Goal: Task Accomplishment & Management: Manage account settings

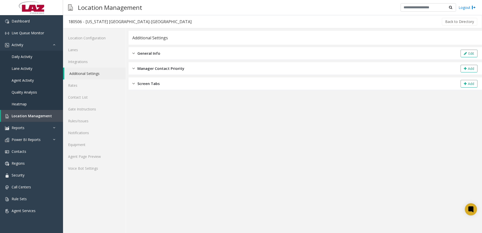
click at [140, 54] on span "General Info" at bounding box center [148, 53] width 23 height 6
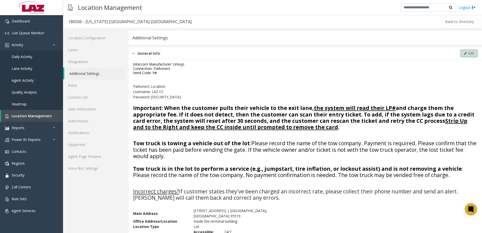
click at [470, 52] on button "Edit" at bounding box center [468, 54] width 17 height 8
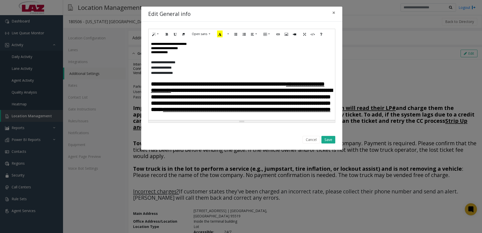
click at [188, 63] on p "**********" at bounding box center [240, 62] width 178 height 5
paste div
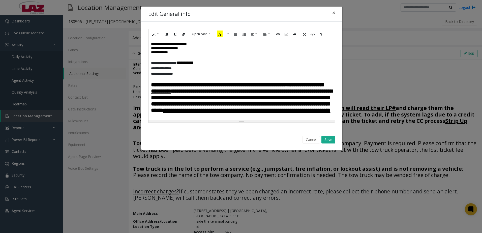
scroll to position [25, 0]
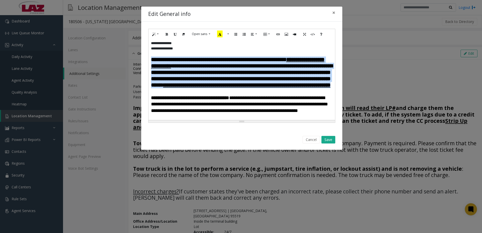
drag, startPoint x: 153, startPoint y: 61, endPoint x: 292, endPoint y: 100, distance: 144.9
click at [292, 87] on font "**********" at bounding box center [241, 72] width 181 height 30
drag, startPoint x: 297, startPoint y: 98, endPoint x: 157, endPoint y: 38, distance: 151.8
click at [148, 59] on div "**********" at bounding box center [241, 76] width 201 height 108
click at [183, 35] on icon "Remove Font Style (CTRL+\\)" at bounding box center [183, 34] width 3 height 4
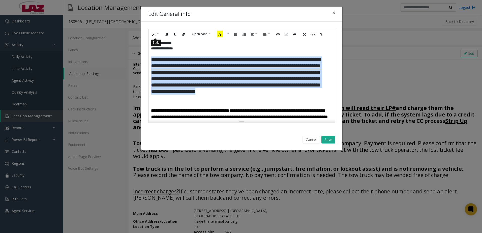
click at [155, 34] on icon "Style" at bounding box center [153, 34] width 3 height 4
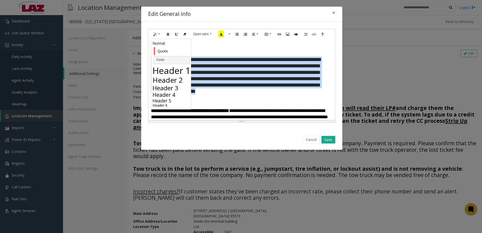
click at [167, 102] on h5 "Header 5" at bounding box center [171, 100] width 39 height 5
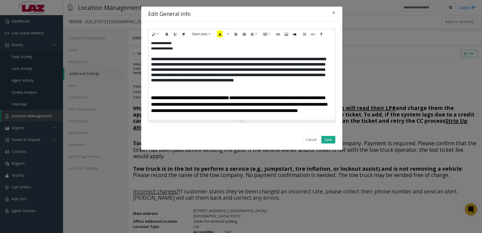
click at [176, 95] on span "**********" at bounding box center [190, 97] width 78 height 5
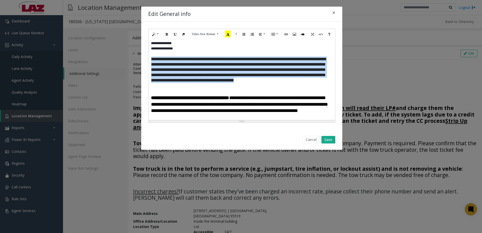
drag, startPoint x: 151, startPoint y: 60, endPoint x: 221, endPoint y: 89, distance: 76.0
click at [221, 89] on div "**********" at bounding box center [241, 79] width 186 height 81
drag, startPoint x: 182, startPoint y: 63, endPoint x: 171, endPoint y: 60, distance: 11.1
click at [182, 63] on h5 "**********" at bounding box center [240, 72] width 178 height 32
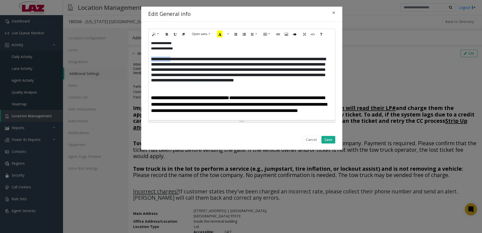
drag, startPoint x: 175, startPoint y: 60, endPoint x: 150, endPoint y: 61, distance: 24.7
click at [150, 61] on div "**********" at bounding box center [241, 79] width 186 height 81
click at [167, 35] on icon "Bold (CTRL+B)" at bounding box center [166, 34] width 3 height 4
click at [191, 60] on h5 "**********" at bounding box center [240, 72] width 178 height 32
click at [249, 65] on h5 "**********" at bounding box center [240, 72] width 178 height 32
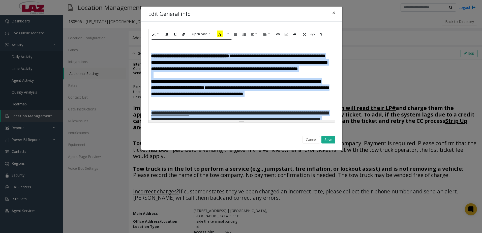
scroll to position [103, 0]
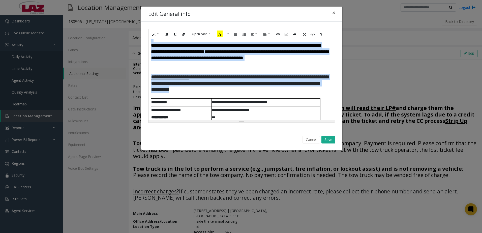
drag, startPoint x: 152, startPoint y: 72, endPoint x: 296, endPoint y: 88, distance: 145.3
click at [298, 88] on div "**********" at bounding box center [241, 79] width 186 height 81
click at [183, 36] on icon "Remove Font Style (CTRL+\\)" at bounding box center [183, 34] width 3 height 4
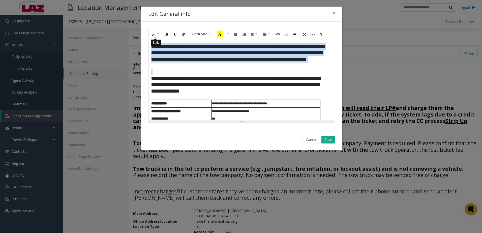
click at [155, 36] on icon "Style" at bounding box center [153, 34] width 3 height 4
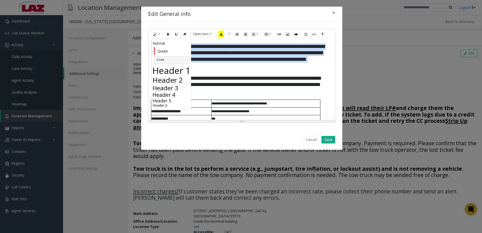
click at [164, 101] on h5 "Header 5" at bounding box center [171, 100] width 39 height 5
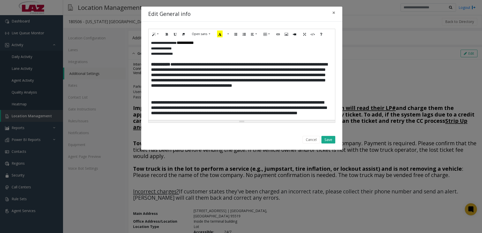
scroll to position [45, 0]
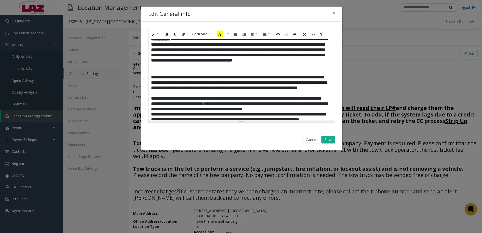
click at [248, 96] on h5 "**********" at bounding box center [240, 104] width 178 height 58
drag, startPoint x: 158, startPoint y: 77, endPoint x: 237, endPoint y: 79, distance: 78.9
click at [237, 79] on h5 "**********" at bounding box center [240, 104] width 178 height 58
drag, startPoint x: 167, startPoint y: 33, endPoint x: 164, endPoint y: 49, distance: 16.2
click at [167, 33] on icon "Bold (CTRL+B)" at bounding box center [166, 34] width 3 height 4
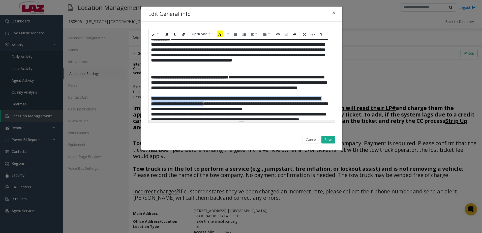
drag, startPoint x: 151, startPoint y: 104, endPoint x: 224, endPoint y: 109, distance: 73.2
click at [224, 109] on h5 "**********" at bounding box center [240, 104] width 178 height 58
click at [168, 33] on icon "Bold (CTRL+B)" at bounding box center [166, 34] width 3 height 4
click at [197, 64] on h5 "**********" at bounding box center [240, 53] width 178 height 32
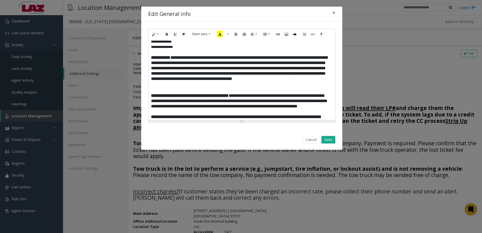
scroll to position [0, 0]
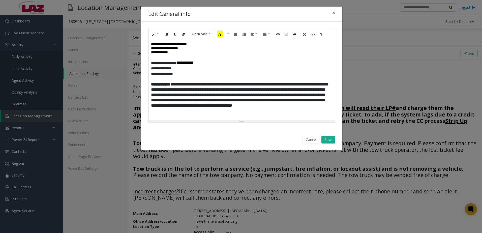
click at [180, 63] on p "**********" at bounding box center [240, 63] width 178 height 6
click at [327, 141] on button "Save" at bounding box center [328, 140] width 14 height 8
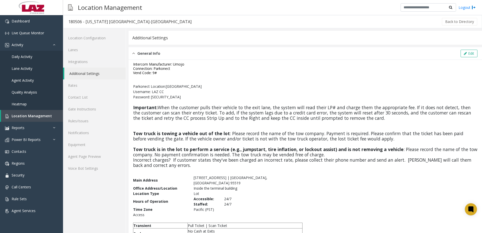
click at [198, 76] on div "Intercom Manufacturer: Umojo Connection: Parkonect Vend Code: 9# Parkonect Loca…" at bounding box center [305, 235] width 344 height 346
click at [87, 122] on link "Rules/Issues" at bounding box center [94, 121] width 63 height 12
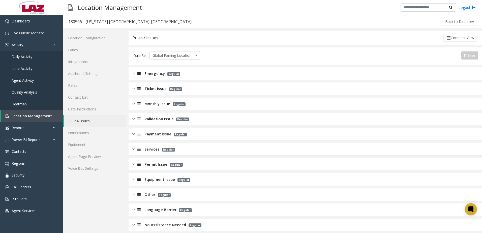
click at [137, 74] on icon at bounding box center [138, 74] width 3 height 4
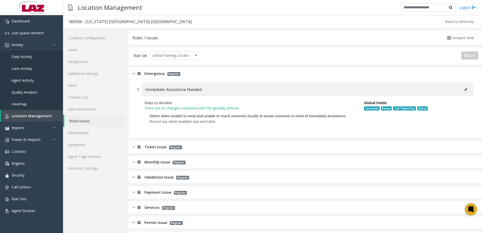
click at [146, 74] on span "Emergency" at bounding box center [154, 74] width 20 height 6
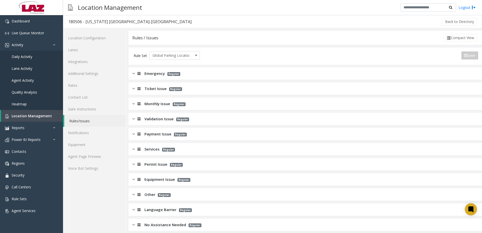
click at [154, 91] on span "Ticket Issue" at bounding box center [155, 89] width 22 height 6
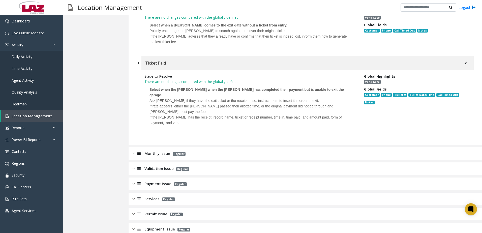
scroll to position [224, 0]
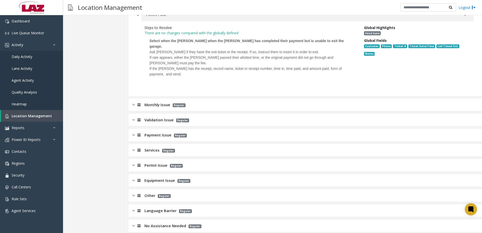
click at [169, 102] on span "Monthly Issue" at bounding box center [157, 105] width 26 height 6
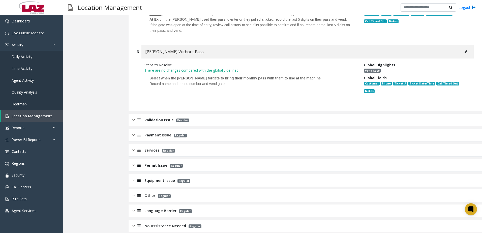
click at [173, 114] on div "Validation Issue Regular" at bounding box center [304, 120] width 353 height 13
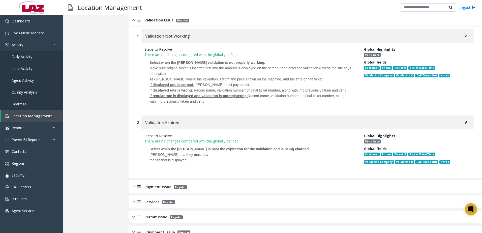
scroll to position [617, 0]
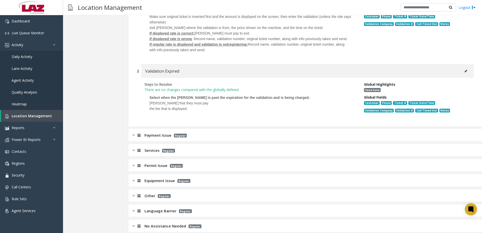
click at [162, 132] on span "Payment Issue" at bounding box center [157, 135] width 27 height 6
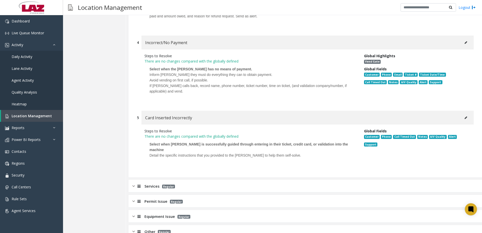
scroll to position [987, 0]
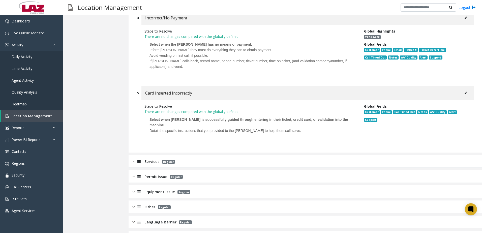
click at [146, 155] on div "Services Regular" at bounding box center [304, 161] width 353 height 13
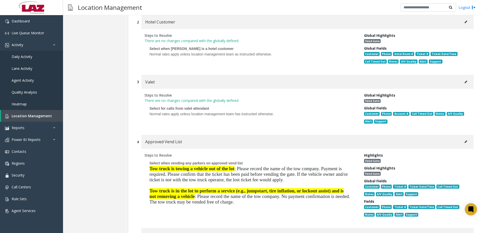
scroll to position [1213, 0]
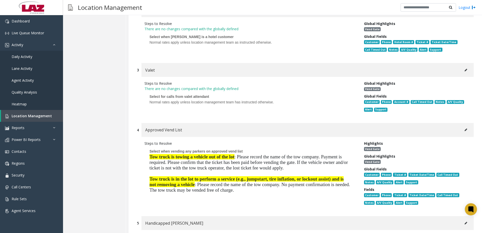
click at [464, 126] on button at bounding box center [466, 130] width 8 height 8
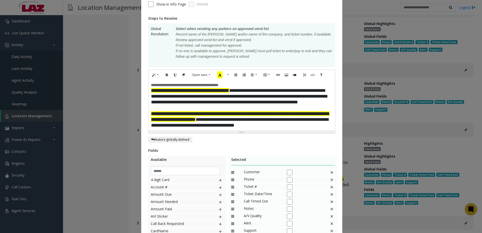
scroll to position [76, 0]
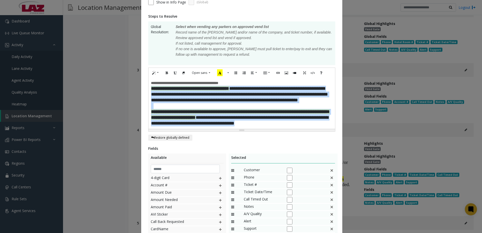
drag, startPoint x: 150, startPoint y: 88, endPoint x: 264, endPoint y: 104, distance: 115.2
click at [297, 130] on div "**********" at bounding box center [241, 100] width 187 height 64
click at [182, 71] on icon "Remove Font Style (CTRL+\\)" at bounding box center [183, 73] width 3 height 4
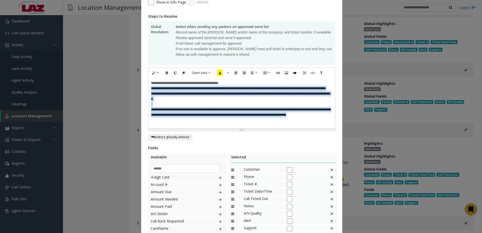
click at [160, 88] on span "**********" at bounding box center [179, 88] width 56 height 4
click at [152, 90] on span "**********" at bounding box center [179, 88] width 56 height 4
click at [155, 103] on p at bounding box center [241, 104] width 181 height 5
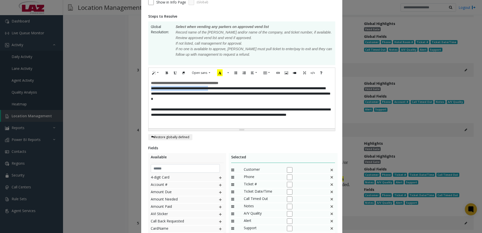
drag, startPoint x: 148, startPoint y: 89, endPoint x: 219, endPoint y: 88, distance: 70.3
click at [219, 88] on div "**********" at bounding box center [241, 103] width 186 height 50
drag, startPoint x: 163, startPoint y: 73, endPoint x: 163, endPoint y: 78, distance: 5.3
click at [165, 73] on icon "Bold (CTRL+B)" at bounding box center [166, 73] width 3 height 4
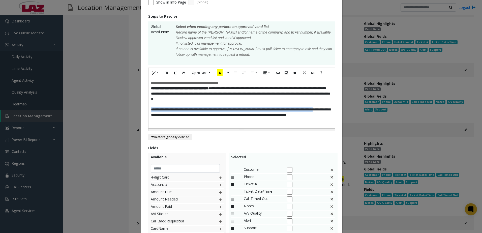
drag, startPoint x: 148, startPoint y: 108, endPoint x: 164, endPoint y: 113, distance: 16.3
click at [164, 113] on div "**********" at bounding box center [241, 103] width 186 height 50
click at [165, 72] on icon "Bold (CTRL+B)" at bounding box center [166, 73] width 3 height 4
click at [228, 117] on p "**********" at bounding box center [241, 112] width 181 height 11
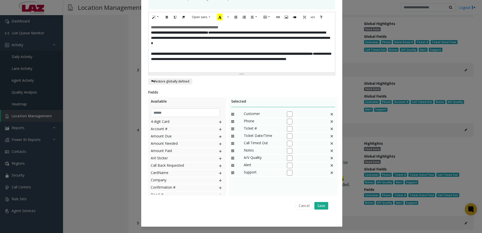
scroll to position [132, 0]
click at [317, 208] on button "Save" at bounding box center [321, 206] width 14 height 8
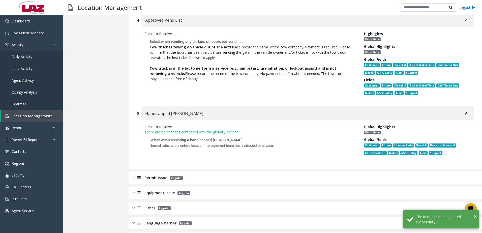
scroll to position [1324, 0]
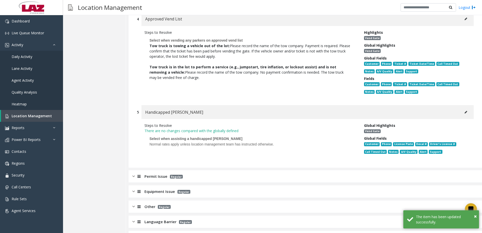
drag, startPoint x: 157, startPoint y: 163, endPoint x: 160, endPoint y: 160, distance: 4.1
click at [157, 170] on div "Permit Issue Regular" at bounding box center [304, 176] width 353 height 13
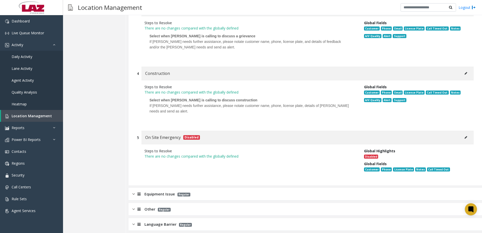
scroll to position [1637, 0]
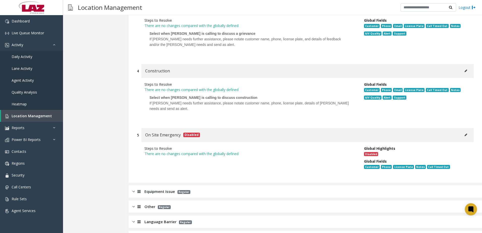
click at [163, 188] on span "Equipment Issue" at bounding box center [159, 191] width 30 height 6
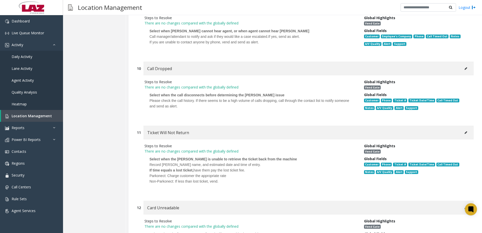
scroll to position [2846, 0]
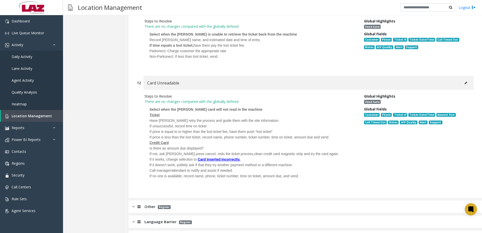
click at [149, 204] on span "Other" at bounding box center [149, 207] width 11 height 6
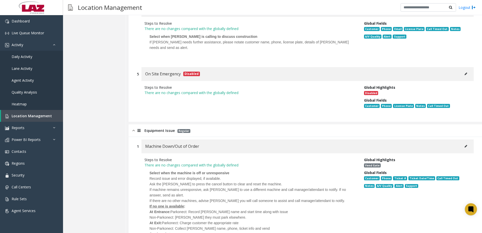
scroll to position [1693, 0]
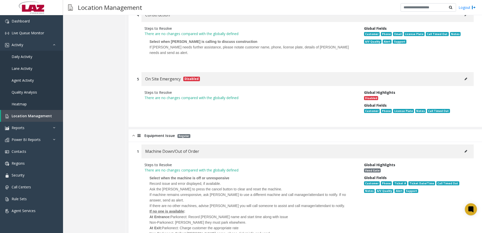
click at [151, 133] on span "Equipment Issue" at bounding box center [159, 136] width 30 height 6
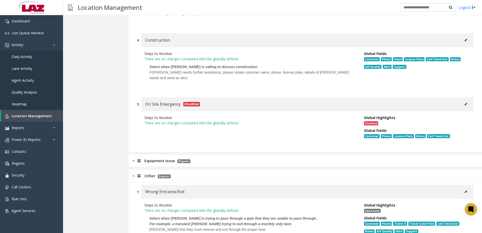
click at [155, 173] on p "Regular" at bounding box center [162, 176] width 15 height 6
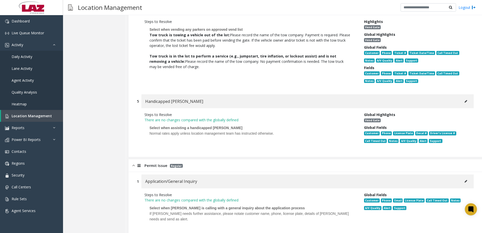
click at [170, 163] on p "Regular" at bounding box center [174, 166] width 15 height 6
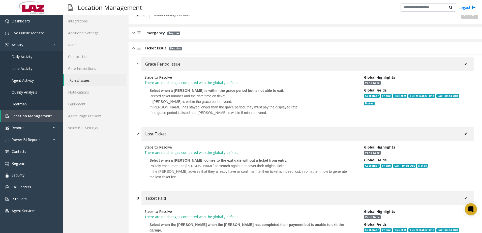
scroll to position [0, 0]
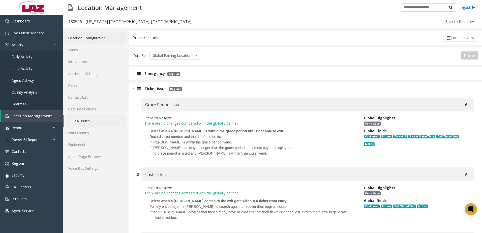
click at [80, 39] on link "Location Configuration" at bounding box center [94, 38] width 63 height 12
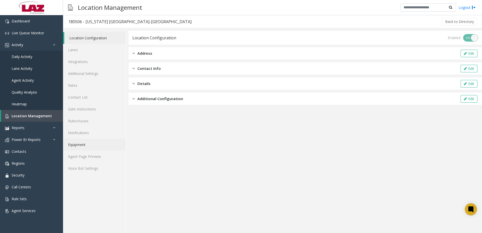
click at [92, 150] on link "Equipment" at bounding box center [94, 145] width 63 height 12
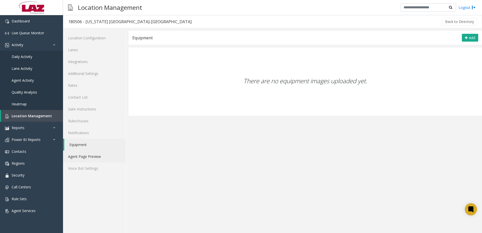
click at [94, 156] on link "Agent Page Preview" at bounding box center [94, 156] width 63 height 12
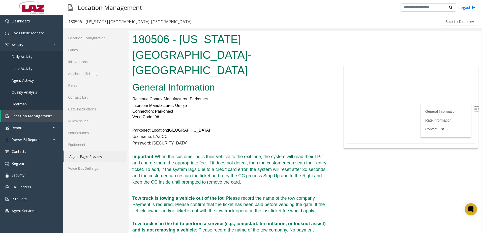
drag, startPoint x: 155, startPoint y: 43, endPoint x: 253, endPoint y: 59, distance: 99.2
click at [253, 59] on h1 "180506 - [US_STATE] [GEOGRAPHIC_DATA]-[GEOGRAPHIC_DATA]" at bounding box center [231, 54] width 198 height 47
copy h1 "180506 - [US_STATE] [GEOGRAPHIC_DATA]-[GEOGRAPHIC_DATA]"
click at [169, 103] on h6 "Intercom Manufacturer: Umojo Connection: Parkonect Vend Code: 9#" at bounding box center [231, 111] width 198 height 17
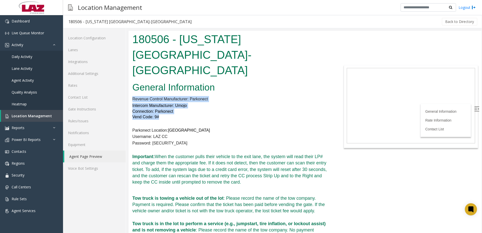
drag, startPoint x: 153, startPoint y: 100, endPoint x: 131, endPoint y: 82, distance: 28.2
copy div "Revenue Control Manufacturer: Parkonect Intercom Manufacturer: Umojo Connection…"
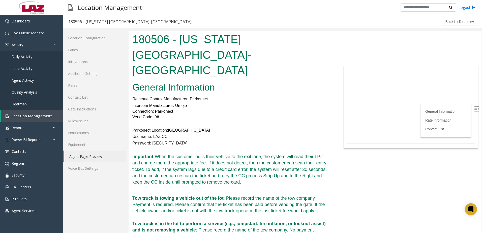
drag, startPoint x: 159, startPoint y: 121, endPoint x: 156, endPoint y: 120, distance: 3.7
click at [159, 133] on p "Username: LAZ CC" at bounding box center [231, 136] width 198 height 7
drag, startPoint x: 132, startPoint y: 113, endPoint x: 166, endPoint y: 128, distance: 37.8
click at [94, 74] on link "Additional Settings" at bounding box center [94, 74] width 63 height 12
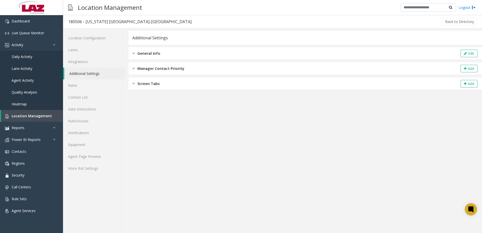
click at [158, 52] on span "General Info" at bounding box center [148, 53] width 23 height 6
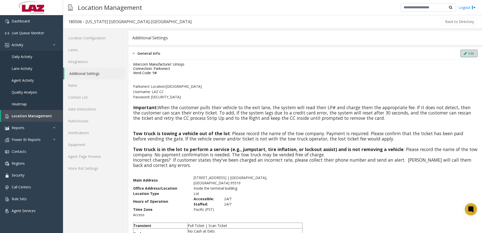
click at [467, 54] on button "Edit" at bounding box center [468, 54] width 17 height 8
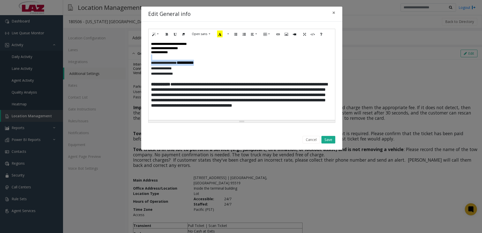
drag, startPoint x: 206, startPoint y: 63, endPoint x: 150, endPoint y: 60, distance: 56.5
click at [150, 60] on div "**********" at bounding box center [241, 79] width 186 height 81
drag, startPoint x: 150, startPoint y: 61, endPoint x: 189, endPoint y: 39, distance: 44.2
click at [204, 61] on div "**********" at bounding box center [241, 79] width 186 height 81
click at [168, 34] on icon "Bold (CTRL+B)" at bounding box center [166, 34] width 3 height 4
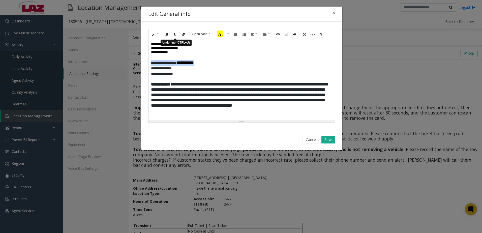
click at [174, 34] on icon "Underline (CTRL+U)" at bounding box center [175, 34] width 3 height 4
click at [193, 77] on p at bounding box center [241, 78] width 181 height 5
click at [330, 139] on button "Save" at bounding box center [328, 140] width 14 height 8
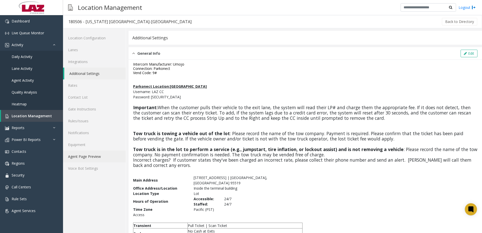
click at [93, 155] on link "Agent Page Preview" at bounding box center [94, 156] width 63 height 12
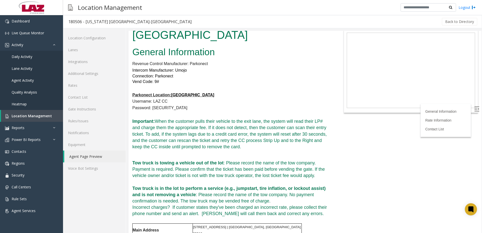
scroll to position [50, 0]
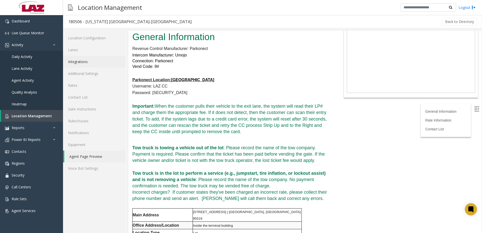
click at [90, 67] on link "Integrations" at bounding box center [94, 62] width 63 height 12
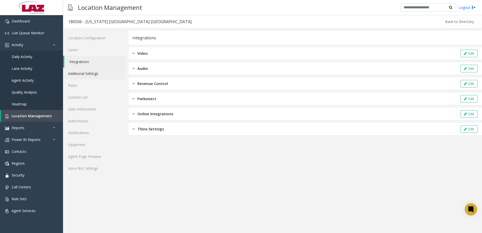
click at [89, 70] on link "Additional Settings" at bounding box center [94, 74] width 63 height 12
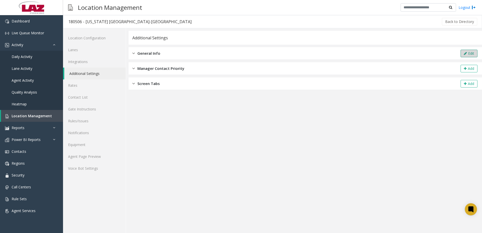
click at [470, 51] on button "Edit" at bounding box center [468, 54] width 17 height 8
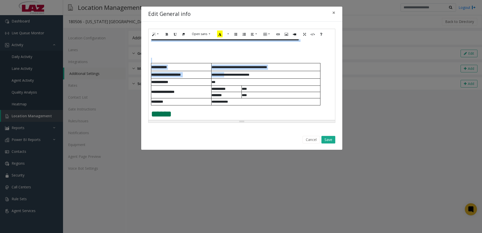
scroll to position [126, 0]
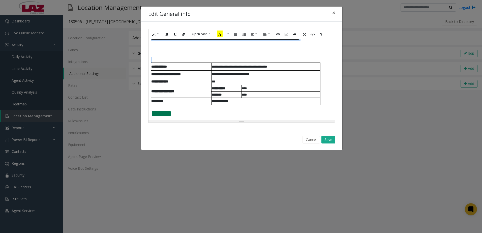
drag, startPoint x: 151, startPoint y: 84, endPoint x: 170, endPoint y: 58, distance: 31.8
click at [170, 58] on div "**********" at bounding box center [241, 79] width 186 height 81
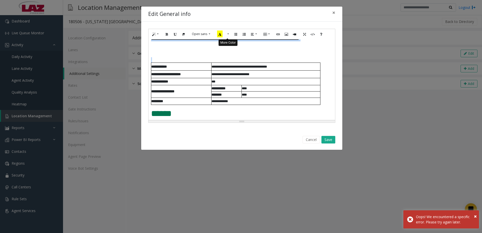
click at [228, 36] on button "More Color" at bounding box center [227, 34] width 5 height 8
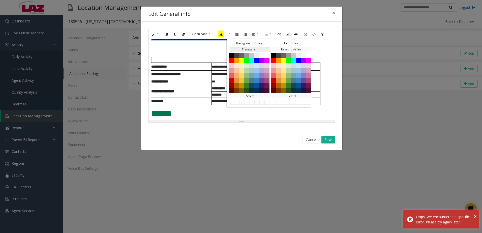
click at [235, 50] on button "Transparent" at bounding box center [250, 49] width 40 height 5
click at [273, 56] on button "Black" at bounding box center [273, 55] width 6 height 6
click at [211, 61] on p at bounding box center [241, 59] width 181 height 5
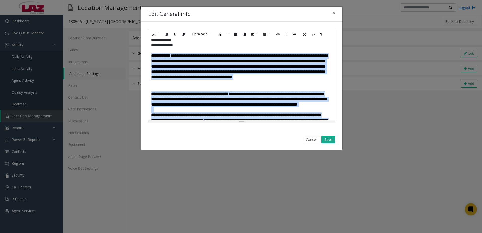
scroll to position [0, 0]
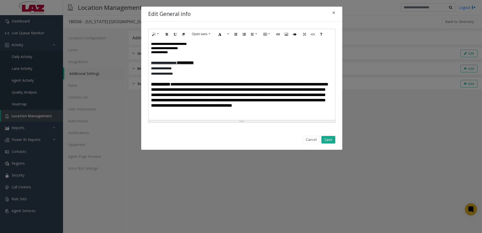
click at [255, 76] on div "**********" at bounding box center [241, 79] width 186 height 81
click at [329, 139] on button "Save" at bounding box center [328, 140] width 14 height 8
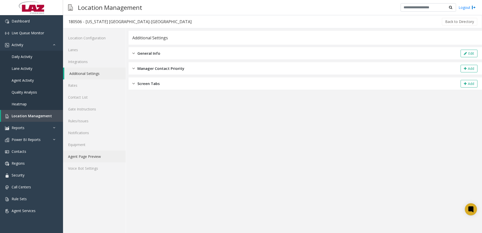
click at [108, 154] on link "Agent Page Preview" at bounding box center [94, 156] width 63 height 12
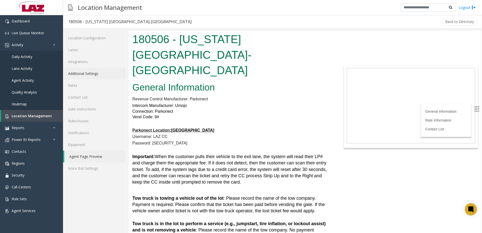
click at [107, 72] on link "Additional Settings" at bounding box center [94, 74] width 63 height 12
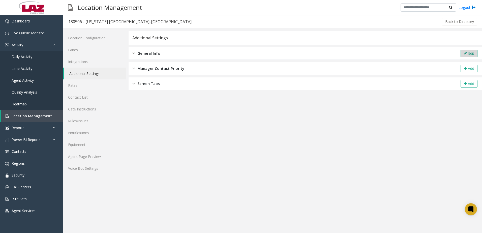
click at [472, 54] on button "Edit" at bounding box center [468, 54] width 17 height 8
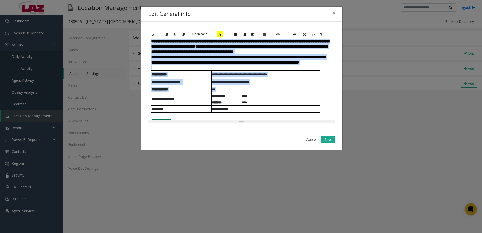
scroll to position [101, 0]
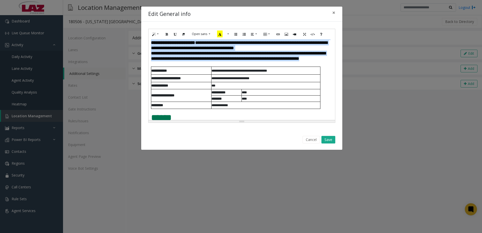
drag, startPoint x: 152, startPoint y: 83, endPoint x: 292, endPoint y: 80, distance: 140.6
click at [292, 80] on div "**********" at bounding box center [241, 79] width 186 height 81
click at [159, 34] on button "Style" at bounding box center [156, 34] width 12 height 8
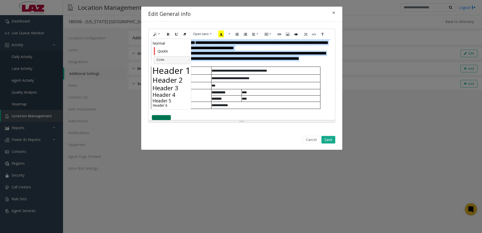
click at [166, 105] on h6 "Header 6" at bounding box center [171, 105] width 39 height 4
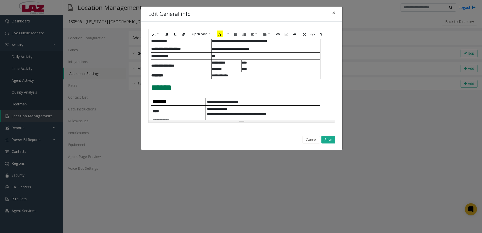
scroll to position [80, 0]
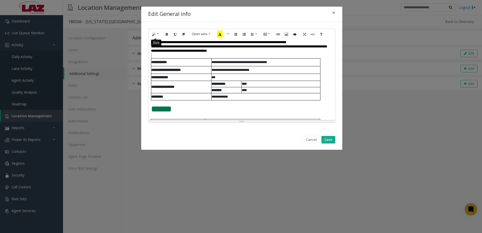
click at [152, 35] on icon "Style" at bounding box center [153, 34] width 3 height 4
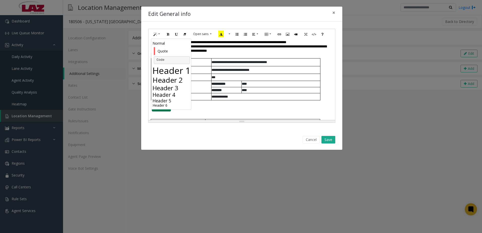
click at [168, 100] on h5 "Header 5" at bounding box center [171, 100] width 39 height 5
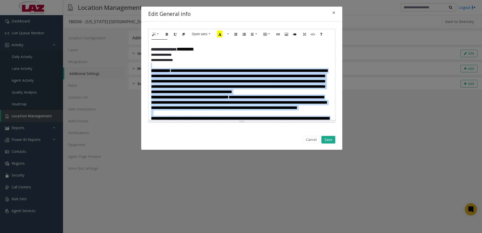
scroll to position [50, 0]
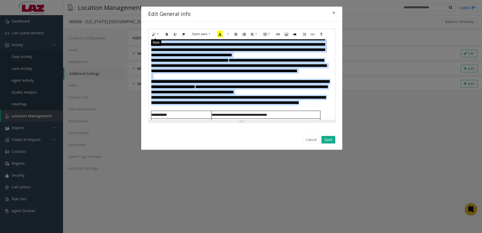
click at [157, 34] on button "Style" at bounding box center [156, 34] width 12 height 8
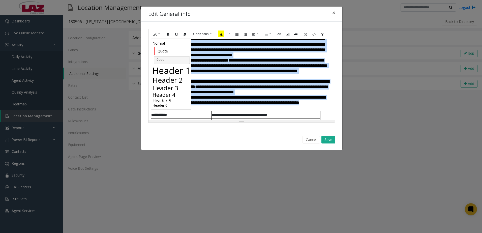
click at [162, 103] on h6 "Header 6" at bounding box center [171, 105] width 39 height 4
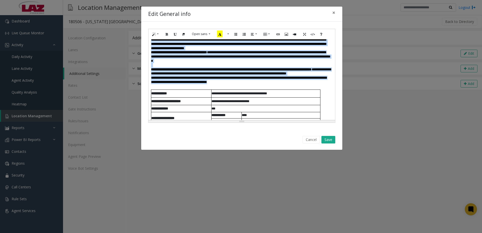
click at [183, 83] on h6 "**********" at bounding box center [241, 58] width 181 height 51
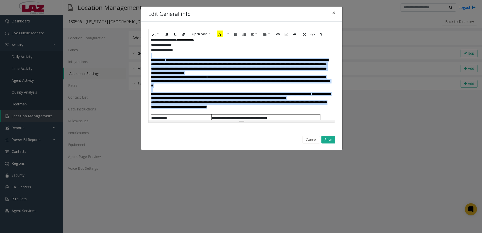
scroll to position [0, 0]
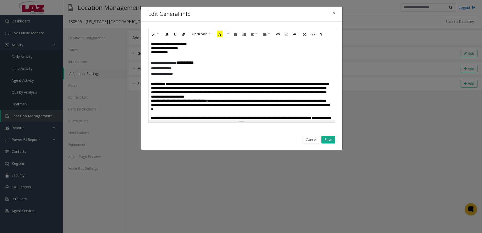
drag, startPoint x: 203, startPoint y: 70, endPoint x: 201, endPoint y: 71, distance: 2.7
click at [203, 70] on p "**********" at bounding box center [240, 68] width 178 height 5
click at [187, 102] on h6 "**********" at bounding box center [241, 107] width 181 height 51
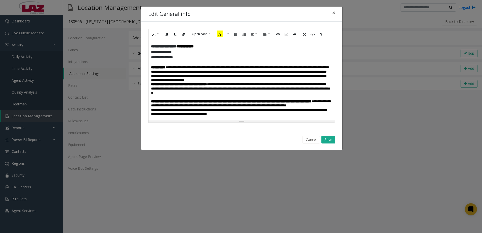
scroll to position [25, 0]
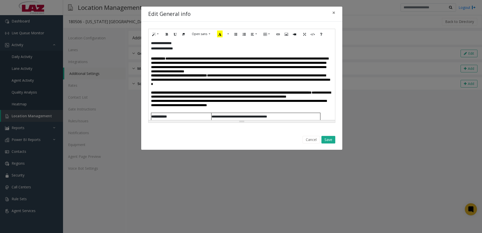
click at [169, 86] on span "**********" at bounding box center [240, 80] width 179 height 12
click at [181, 76] on h6 "**********" at bounding box center [241, 81] width 181 height 51
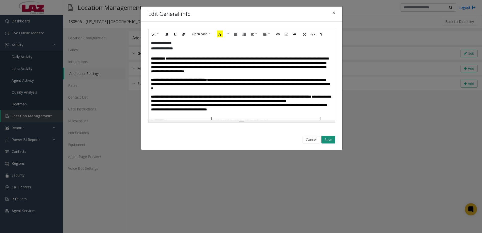
click at [330, 138] on button "Save" at bounding box center [328, 140] width 14 height 8
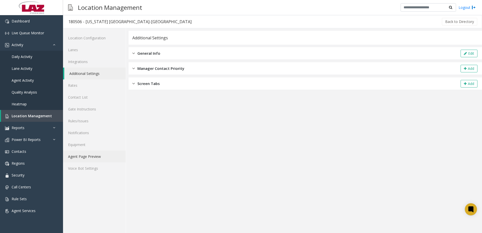
click at [88, 154] on link "Agent Page Preview" at bounding box center [94, 156] width 63 height 12
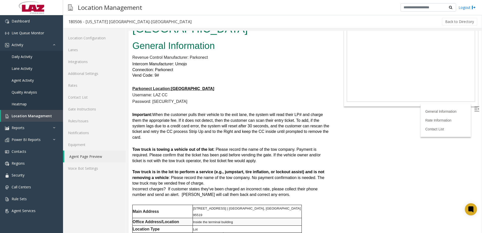
scroll to position [50, 0]
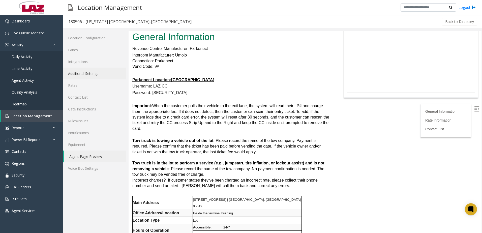
click at [88, 72] on link "Additional Settings" at bounding box center [94, 74] width 63 height 12
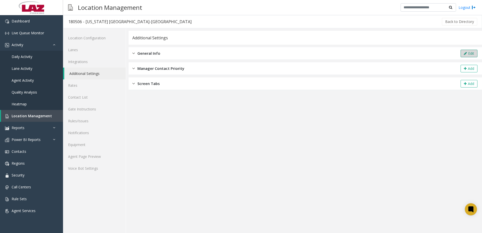
click at [463, 54] on button "Edit" at bounding box center [468, 54] width 17 height 8
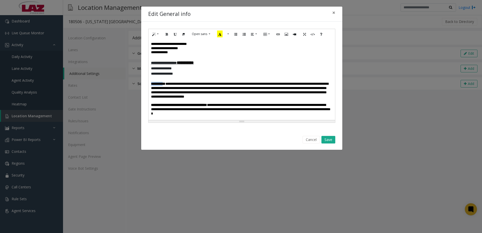
drag, startPoint x: 151, startPoint y: 84, endPoint x: 169, endPoint y: 84, distance: 18.4
click at [169, 84] on div "**********" at bounding box center [241, 79] width 186 height 81
click at [173, 34] on button "Underline (CTRL+U)" at bounding box center [175, 34] width 9 height 8
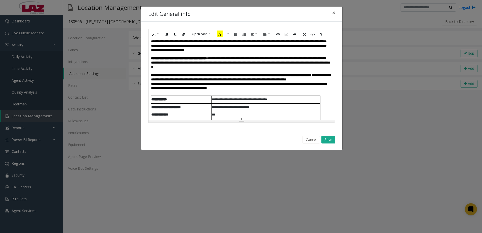
scroll to position [50, 0]
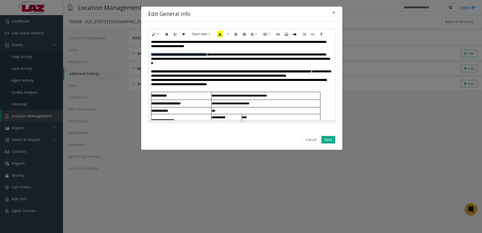
drag, startPoint x: 151, startPoint y: 58, endPoint x: 202, endPoint y: 39, distance: 54.1
click at [227, 58] on font "**********" at bounding box center [240, 59] width 179 height 12
click at [174, 35] on icon "Underline (CTRL+U)" at bounding box center [175, 34] width 3 height 4
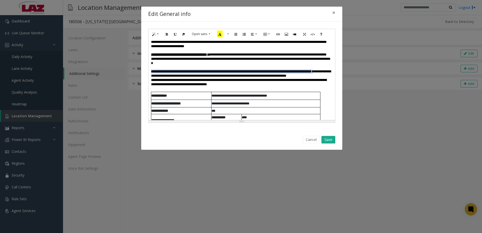
drag, startPoint x: 150, startPoint y: 75, endPoint x: 185, endPoint y: 79, distance: 35.0
click at [185, 79] on div "**********" at bounding box center [241, 79] width 186 height 81
click at [174, 35] on icon "Underline (CTRL+U)" at bounding box center [175, 34] width 3 height 4
click at [194, 77] on span "**********" at bounding box center [241, 74] width 180 height 8
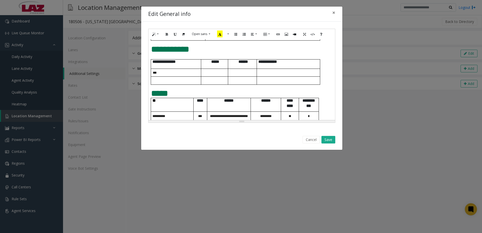
scroll to position [240, 0]
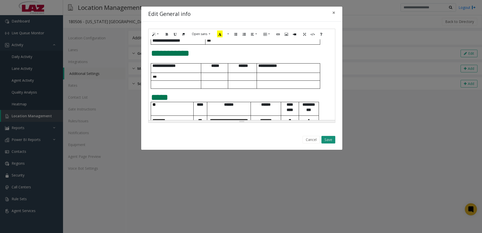
click at [330, 140] on button "Save" at bounding box center [328, 140] width 14 height 8
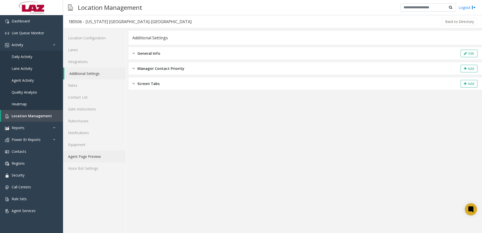
click at [109, 154] on link "Agent Page Preview" at bounding box center [94, 156] width 63 height 12
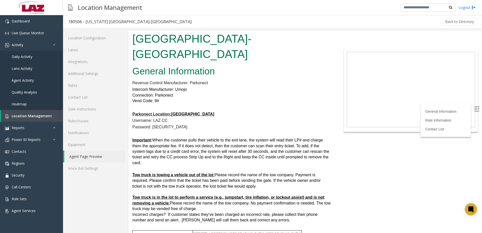
scroll to position [25, 0]
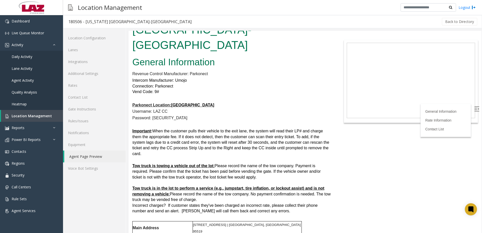
click at [221, 129] on font "Important : When the customer pulls their vehicle to the exit lane, the system …" at bounding box center [230, 142] width 197 height 27
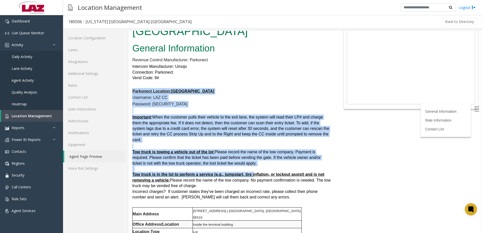
scroll to position [50, 0]
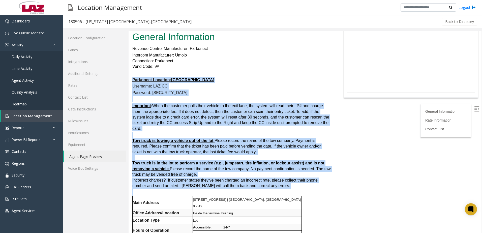
drag, startPoint x: 133, startPoint y: 89, endPoint x: 273, endPoint y: 175, distance: 164.3
copy div "Loremipsu Dolorsit: AME Consect Adipisci: ELI SE Doeiusmo: temp621 Incididun : …"
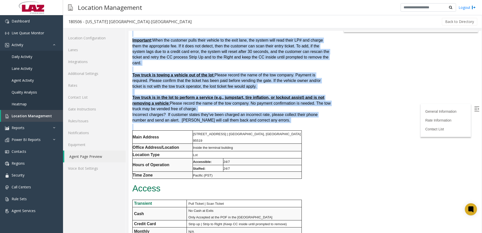
scroll to position [126, 0]
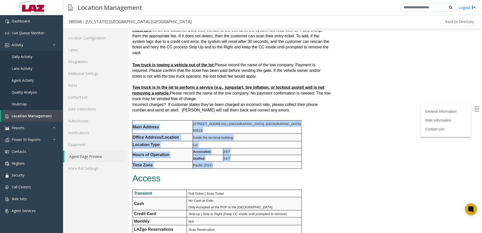
drag, startPoint x: 134, startPoint y: 109, endPoint x: 238, endPoint y: 143, distance: 109.1
click at [238, 143] on tbody "Main Address [STREET_ADDRESS] | [GEOGRAPHIC_DATA], [GEOGRAPHIC_DATA] 95519 Offi…" at bounding box center [217, 144] width 169 height 48
copy tbody "Main Address [STREET_ADDRESS] [GEOGRAPHIC_DATA] Office Address/Location Inside …"
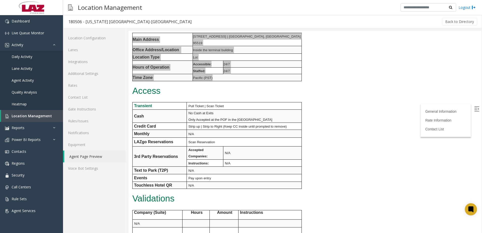
scroll to position [252, 0]
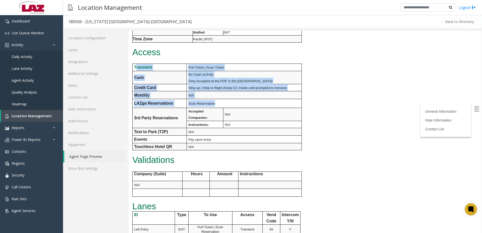
drag, startPoint x: 135, startPoint y: 47, endPoint x: 215, endPoint y: 81, distance: 86.6
click at [215, 81] on tbody "Transient Pull Ticket | Scan Ticket Cash No Cash at Exits Only Accepted at the …" at bounding box center [216, 107] width 169 height 86
drag, startPoint x: 215, startPoint y: 81, endPoint x: 156, endPoint y: 71, distance: 59.3
click at [156, 92] on p "Monthly" at bounding box center [160, 95] width 53 height 7
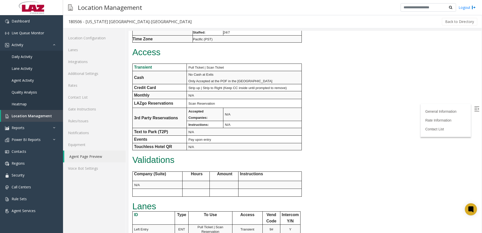
click at [149, 47] on span "Access" at bounding box center [146, 52] width 28 height 10
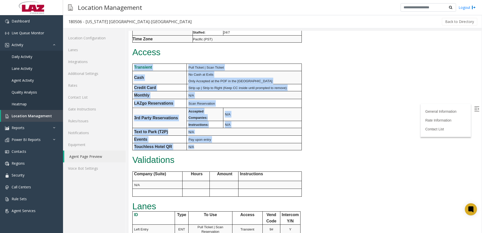
drag, startPoint x: 133, startPoint y: 46, endPoint x: 260, endPoint y: 126, distance: 149.8
click at [260, 126] on tbody "Transient Pull Ticket | Scan Ticket Cash No Cash at Exits Only Accepted at the …" at bounding box center [216, 107] width 169 height 86
copy tbody "Transient Pull Ticket | Scan Ticket Cash No Cash at Exits Only Accepted at the …"
click at [270, 108] on td "N/A" at bounding box center [262, 114] width 78 height 13
copy tbody "Transient Pull Ticket | Scan Ticket Cash No Cash at Exits Only Accepted at the …"
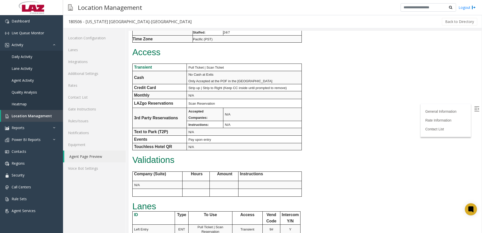
click at [206, 165] on p at bounding box center [231, 168] width 198 height 7
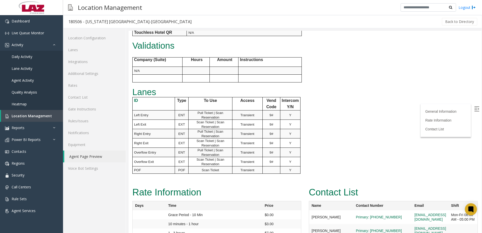
scroll to position [403, 0]
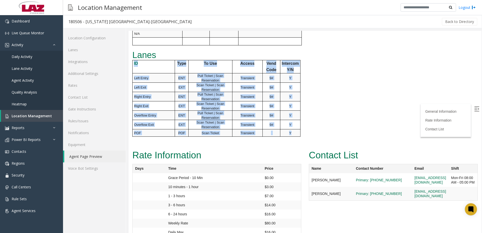
drag, startPoint x: 134, startPoint y: 42, endPoint x: 297, endPoint y: 114, distance: 178.8
click at [297, 114] on tbody "ID Type To Use Access Vend Code Intercom Y/N Left Entry ENT Pull Ticket | [GEOG…" at bounding box center [216, 98] width 168 height 76
copy tbody "ID Type To Use Access Vend Code Intercom Y/N Left Entry ENT Pull Ticket | Scan …"
click at [238, 129] on td "Transient" at bounding box center [247, 132] width 30 height 7
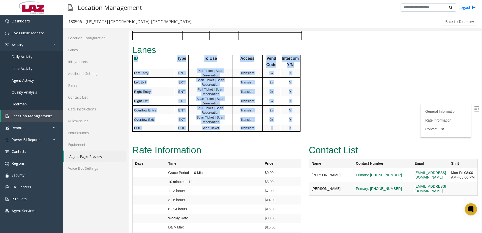
scroll to position [409, 0]
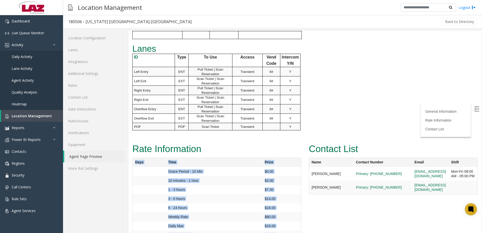
drag, startPoint x: 134, startPoint y: 139, endPoint x: 298, endPoint y: 219, distance: 182.4
click at [298, 219] on table "Days Time Price Grace Period - 10 Min $0.00 10 minutes - 1 hour $3.00 1 - 3 hou…" at bounding box center [216, 202] width 169 height 91
copy table "Days Time Price Grace Period - 10 Min $0.00 10 minutes - 1 hour $3.00 1 - 3 hou…"
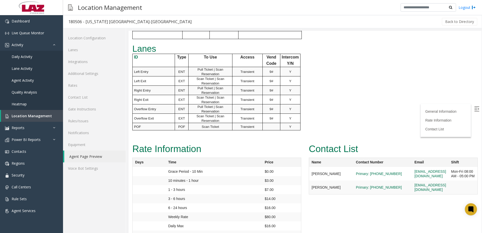
click at [474, 110] on img at bounding box center [476, 108] width 5 height 5
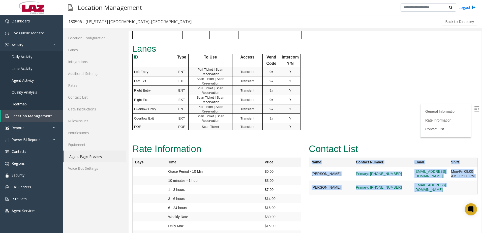
drag, startPoint x: 310, startPoint y: 141, endPoint x: 457, endPoint y: 170, distance: 149.8
click at [457, 170] on table "Name Contact Number Email Shift [PERSON_NAME] Primary: [PHONE_NUMBER] [EMAIL_AD…" at bounding box center [393, 175] width 169 height 37
copy table "Name Contact Number Email Shift [PERSON_NAME] Primary: [PHONE_NUMBER] [EMAIL_AD…"
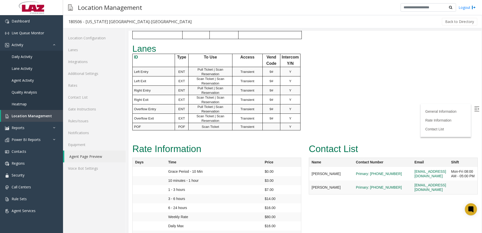
click at [274, 113] on td "9#" at bounding box center [271, 117] width 18 height 9
drag, startPoint x: 160, startPoint y: 45, endPoint x: 154, endPoint y: 42, distance: 7.1
click at [159, 54] on td "ID" at bounding box center [153, 60] width 42 height 13
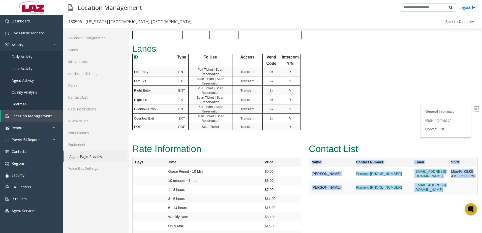
drag, startPoint x: 320, startPoint y: 143, endPoint x: 452, endPoint y: 169, distance: 134.3
click at [452, 169] on table "Name Contact Number Email Shift [PERSON_NAME] Primary: [PHONE_NUMBER] [EMAIL_AD…" at bounding box center [393, 175] width 169 height 37
copy table "Name Contact Number Email Shift [PERSON_NAME] Primary: [PHONE_NUMBER] [EMAIL_AD…"
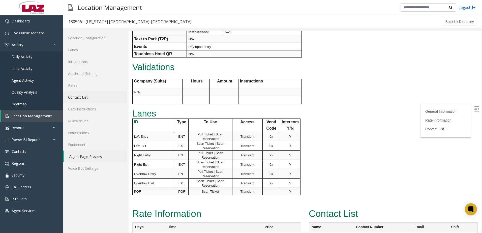
scroll to position [359, 0]
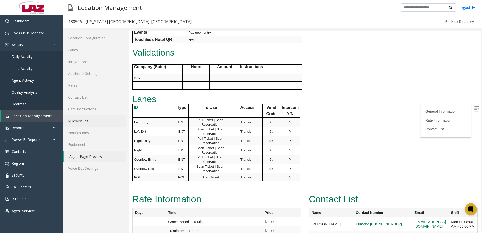
click at [87, 120] on link "Rules/Issues" at bounding box center [94, 121] width 63 height 12
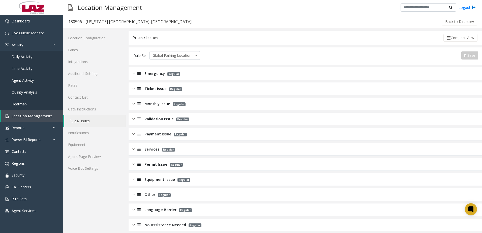
click at [130, 104] on div "Monthly Issue Regular" at bounding box center [304, 104] width 353 height 13
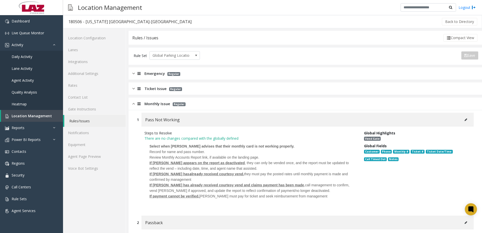
drag, startPoint x: 133, startPoint y: 101, endPoint x: 134, endPoint y: 92, distance: 8.9
click at [133, 102] on img at bounding box center [133, 104] width 3 height 6
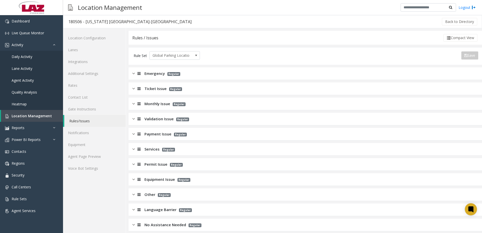
click at [135, 88] on div at bounding box center [138, 89] width 7 height 6
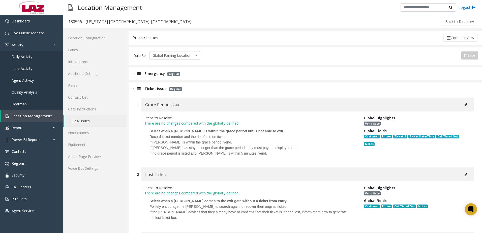
click at [136, 87] on div at bounding box center [138, 89] width 7 height 6
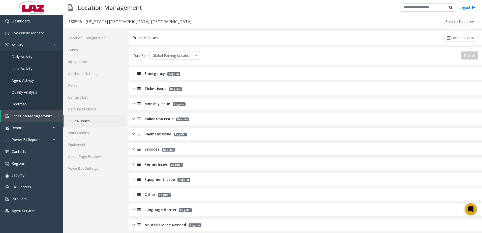
click at [135, 119] on img at bounding box center [133, 119] width 3 height 6
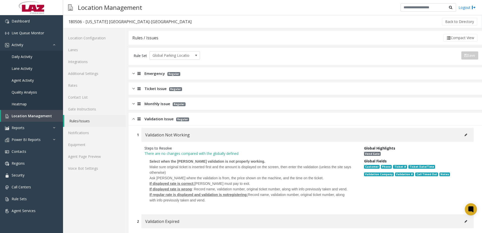
click at [134, 119] on img at bounding box center [133, 119] width 3 height 6
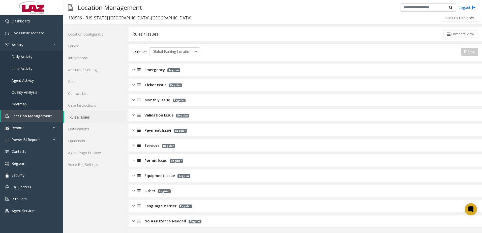
scroll to position [5, 0]
click at [134, 130] on img at bounding box center [133, 129] width 3 height 6
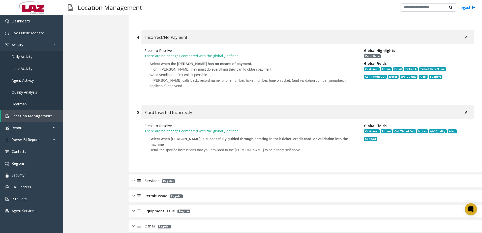
scroll to position [374, 0]
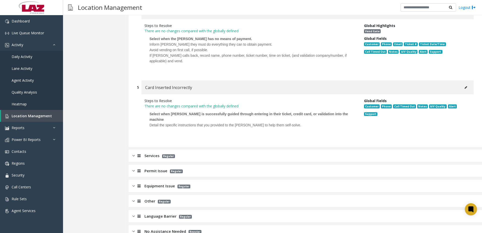
click at [138, 154] on icon at bounding box center [138, 156] width 3 height 4
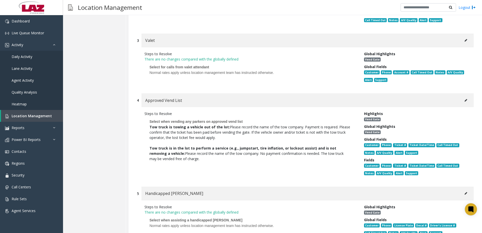
scroll to position [626, 0]
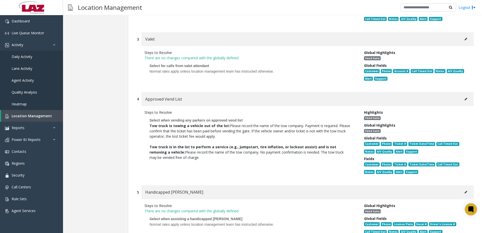
click at [464, 98] on icon at bounding box center [465, 99] width 3 height 3
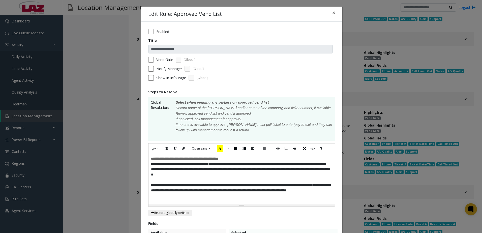
scroll to position [50, 0]
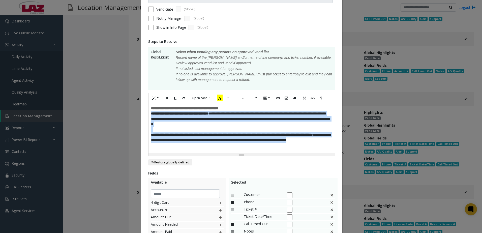
drag, startPoint x: 149, startPoint y: 113, endPoint x: 229, endPoint y: 146, distance: 86.2
click at [229, 146] on div "**********" at bounding box center [241, 128] width 186 height 50
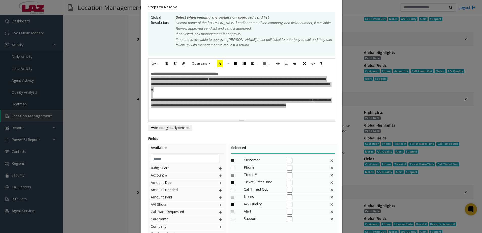
scroll to position [132, 0]
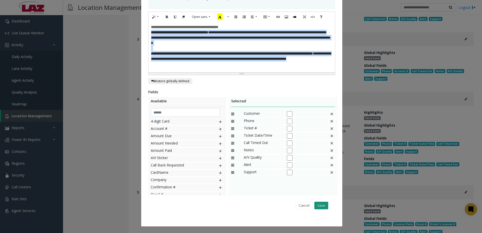
click at [321, 208] on button "Save" at bounding box center [321, 206] width 14 height 8
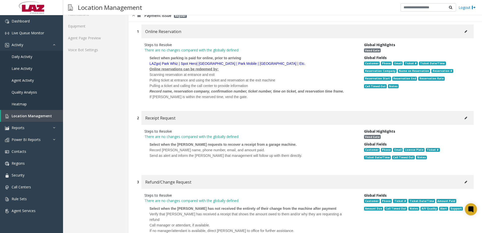
scroll to position [21, 0]
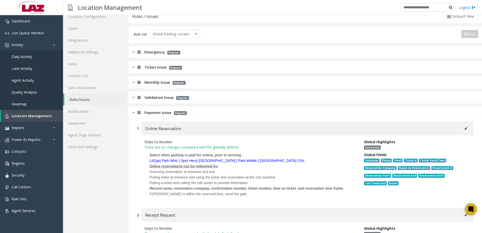
click at [134, 112] on img at bounding box center [133, 113] width 3 height 6
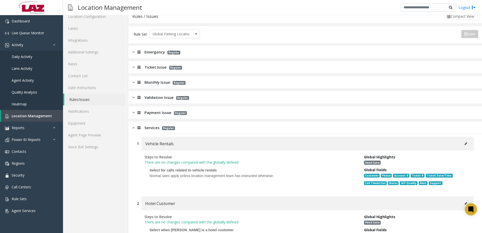
drag, startPoint x: 134, startPoint y: 129, endPoint x: 134, endPoint y: 123, distance: 6.1
click at [134, 130] on img at bounding box center [133, 128] width 3 height 6
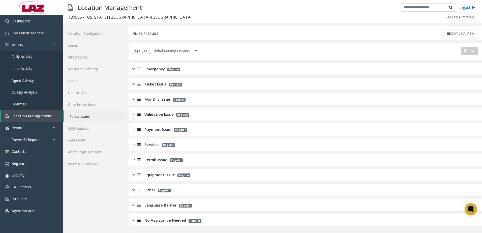
click at [133, 159] on img at bounding box center [133, 160] width 3 height 6
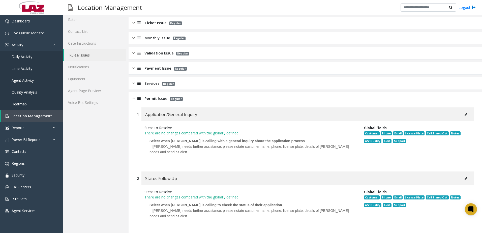
click at [133, 98] on img at bounding box center [133, 98] width 3 height 6
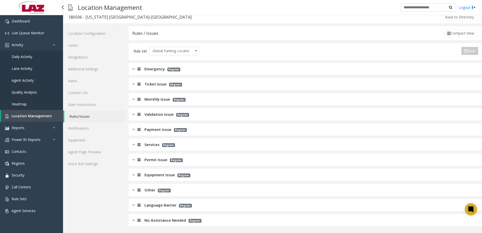
click at [22, 114] on span "Location Management" at bounding box center [32, 115] width 40 height 5
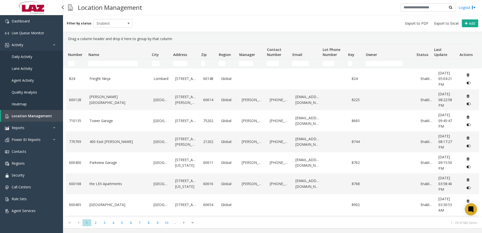
click at [22, 60] on link "Daily Activity" at bounding box center [31, 57] width 63 height 12
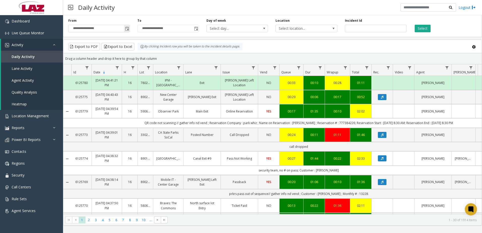
click at [128, 27] on span "Toggle popup" at bounding box center [127, 29] width 4 height 4
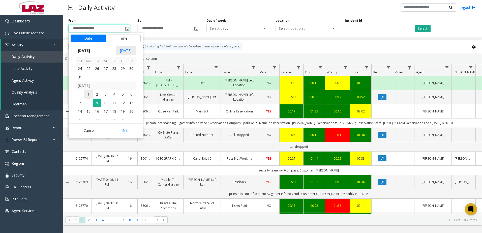
click at [88, 95] on span "1" at bounding box center [88, 94] width 9 height 9
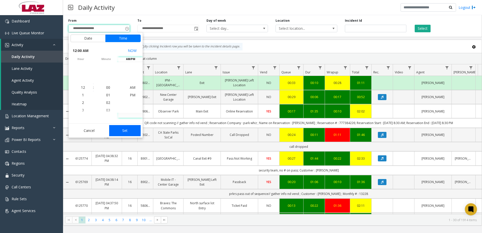
click at [126, 130] on button "Set" at bounding box center [125, 130] width 32 height 11
type input "**********"
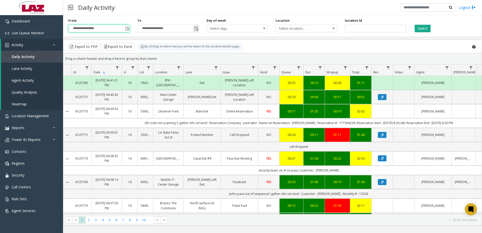
click at [198, 29] on span "Toggle popup" at bounding box center [196, 29] width 4 height 4
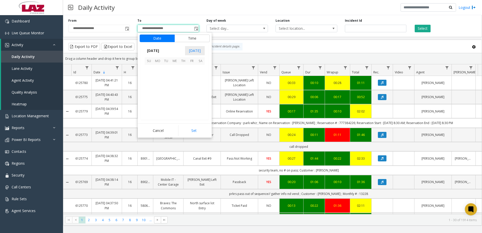
scroll to position [8, 0]
click at [149, 77] on span "7" at bounding box center [149, 77] width 9 height 9
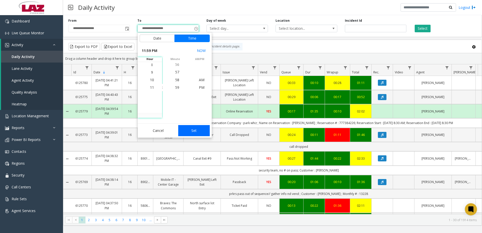
click at [189, 130] on button "Set" at bounding box center [194, 130] width 32 height 11
type input "**********"
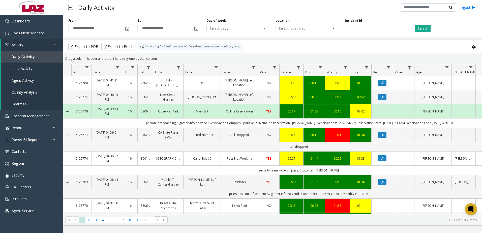
click at [431, 25] on div "Select" at bounding box center [444, 25] width 69 height 14
click at [423, 30] on button "Select" at bounding box center [422, 29] width 16 height 8
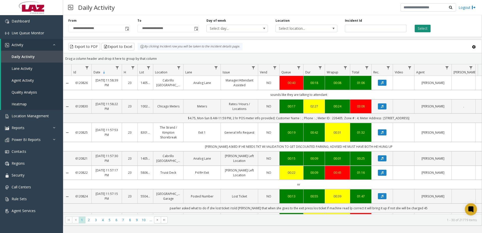
click at [426, 26] on button "Select" at bounding box center [422, 29] width 16 height 8
click at [123, 44] on button "Export to Excel" at bounding box center [117, 47] width 33 height 8
click at [121, 45] on button "Export to Excel" at bounding box center [117, 47] width 33 height 8
click at [343, 10] on div "Daily Activity Logout" at bounding box center [272, 7] width 419 height 15
click at [121, 48] on button "Export to Excel" at bounding box center [117, 47] width 33 height 8
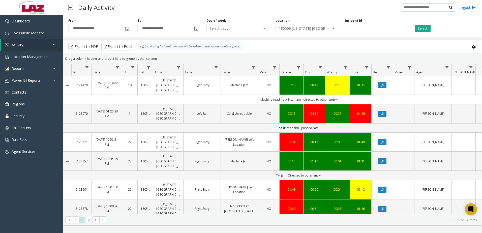
scroll to position [605, 0]
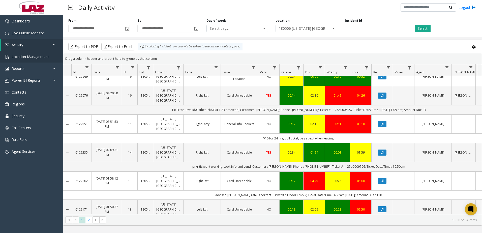
scroll to position [259, 0]
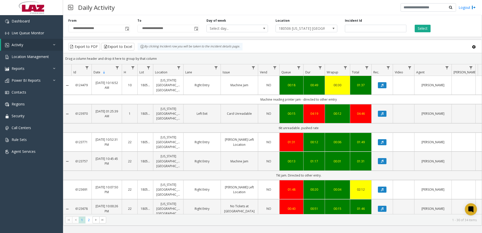
scroll to position [259, 0]
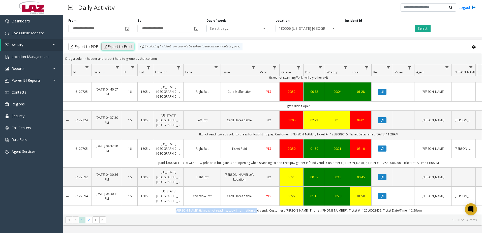
click at [127, 46] on button "Export to Excel" at bounding box center [117, 47] width 33 height 8
